Goal: Transaction & Acquisition: Purchase product/service

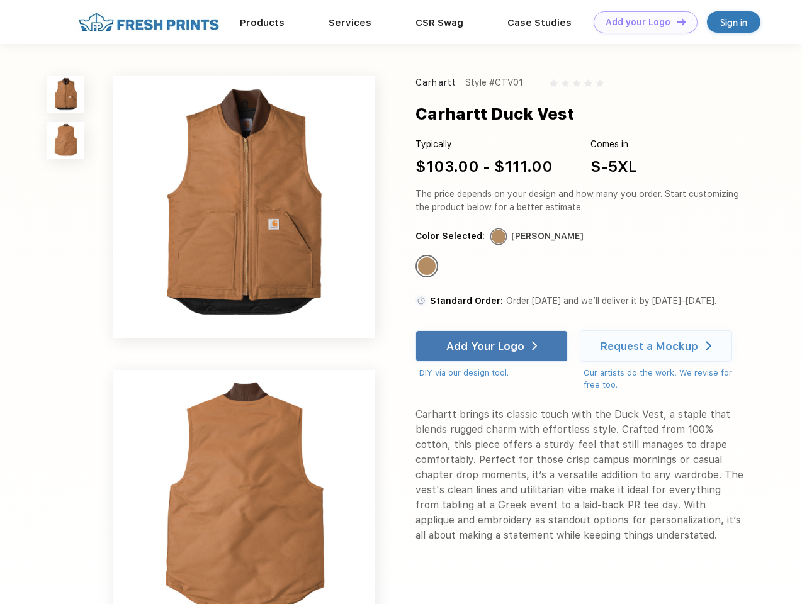
click at [641, 22] on link "Add your Logo Design Tool" at bounding box center [646, 22] width 104 height 22
click at [0, 0] on div "Design Tool" at bounding box center [0, 0] width 0 height 0
click at [675, 21] on link "Add your Logo Design Tool" at bounding box center [646, 22] width 104 height 22
click at [66, 94] on img at bounding box center [65, 94] width 37 height 37
click at [66, 141] on img at bounding box center [65, 140] width 37 height 37
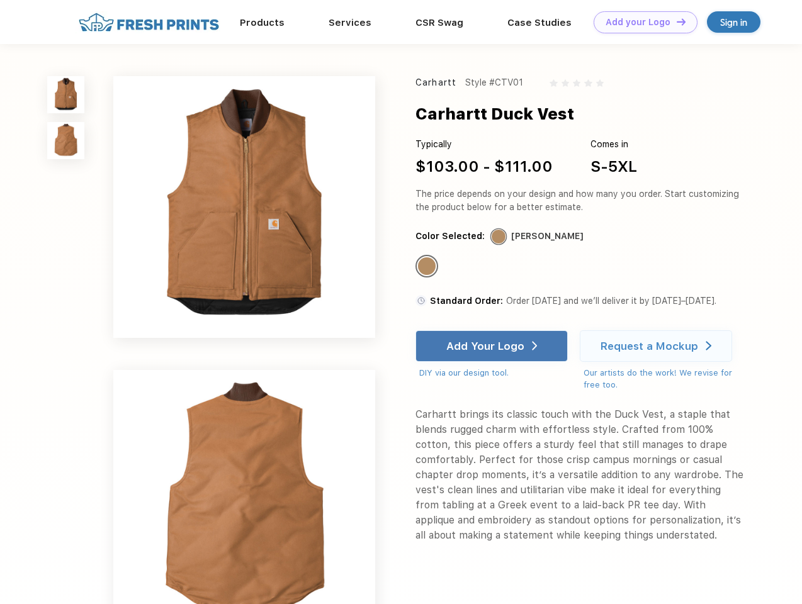
click at [428, 267] on div "Standard Color" at bounding box center [427, 266] width 18 height 18
click at [493, 346] on div "Add Your Logo" at bounding box center [485, 346] width 78 height 13
click at [658, 346] on div "Request a Mockup" at bounding box center [649, 346] width 98 height 13
